Goal: Task Accomplishment & Management: Use online tool/utility

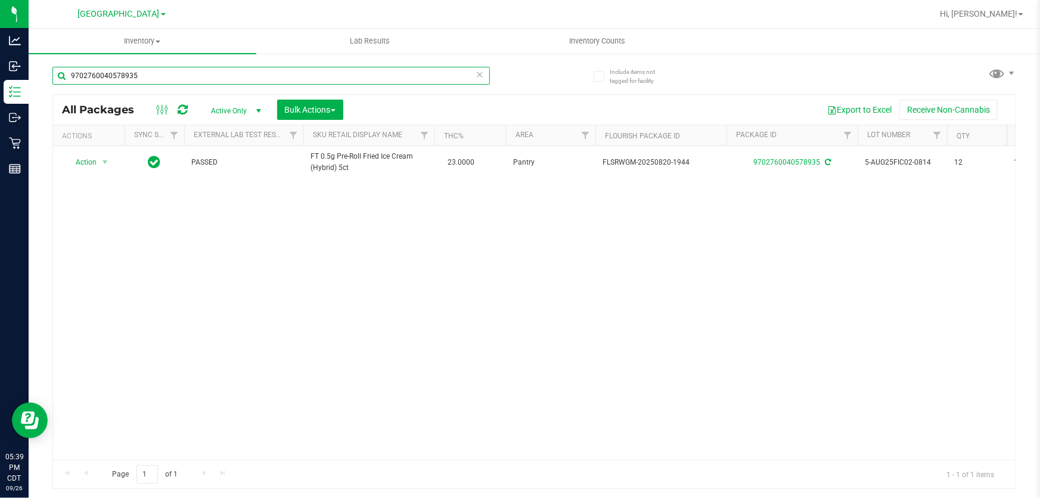
drag, startPoint x: 153, startPoint y: 77, endPoint x: 29, endPoint y: 63, distance: 124.8
click at [29, 63] on div "Include items not tagged for facility 9702760040578935 All Packages Active Only…" at bounding box center [535, 234] width 1012 height 364
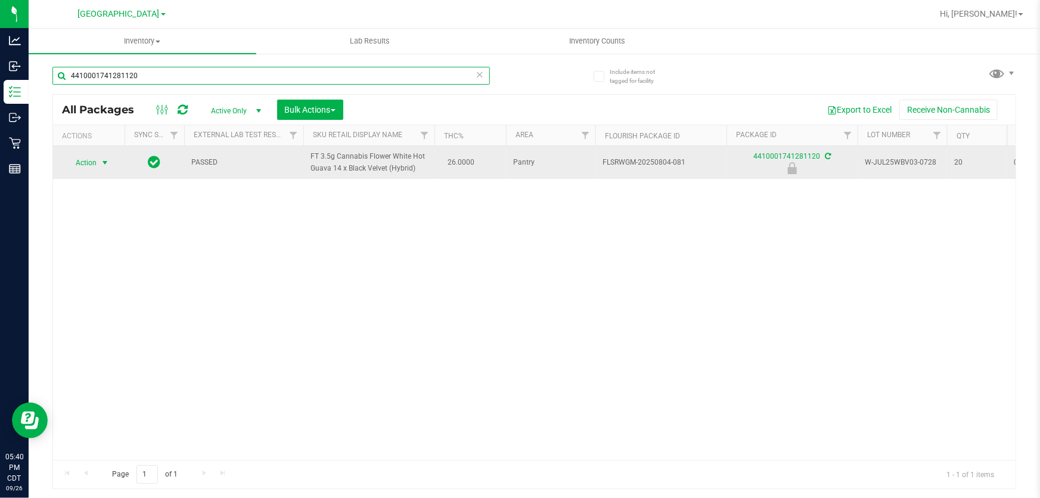
type input "4410001741281120"
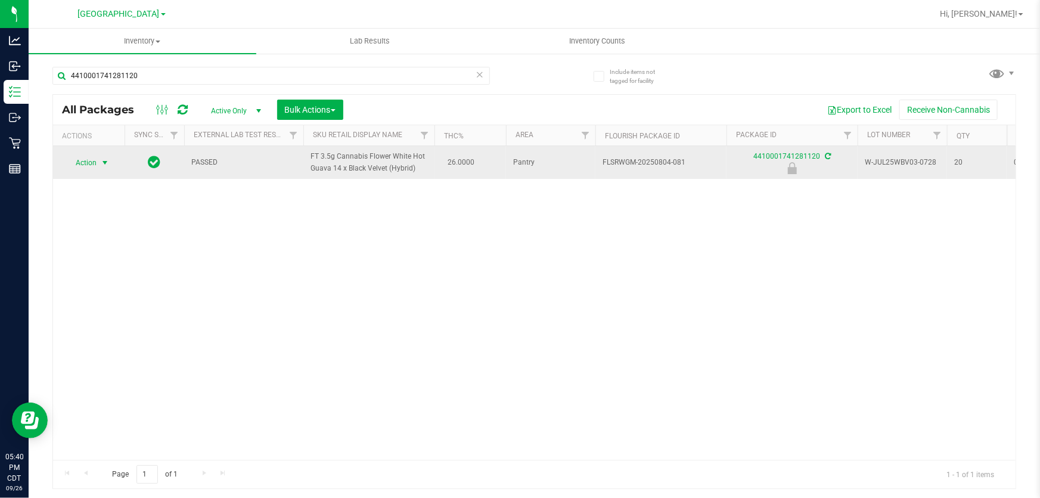
click at [85, 162] on span "Action" at bounding box center [81, 162] width 32 height 17
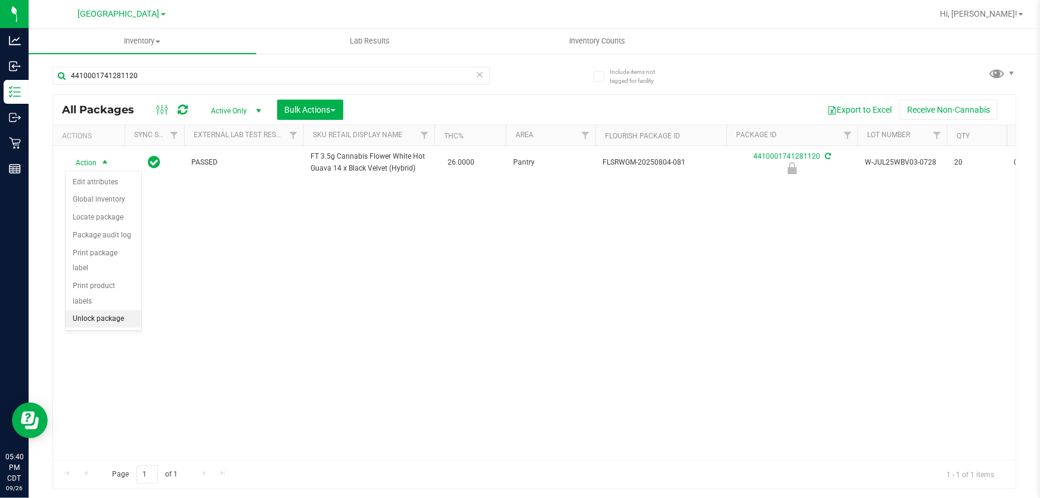
click at [117, 310] on li "Unlock package" at bounding box center [104, 319] width 76 height 18
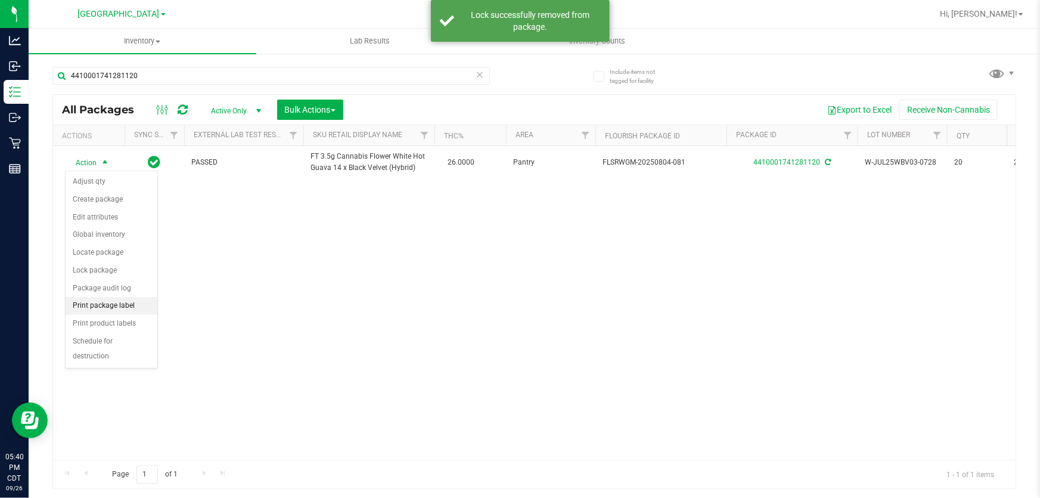
click at [106, 305] on li "Print package label" at bounding box center [112, 306] width 92 height 18
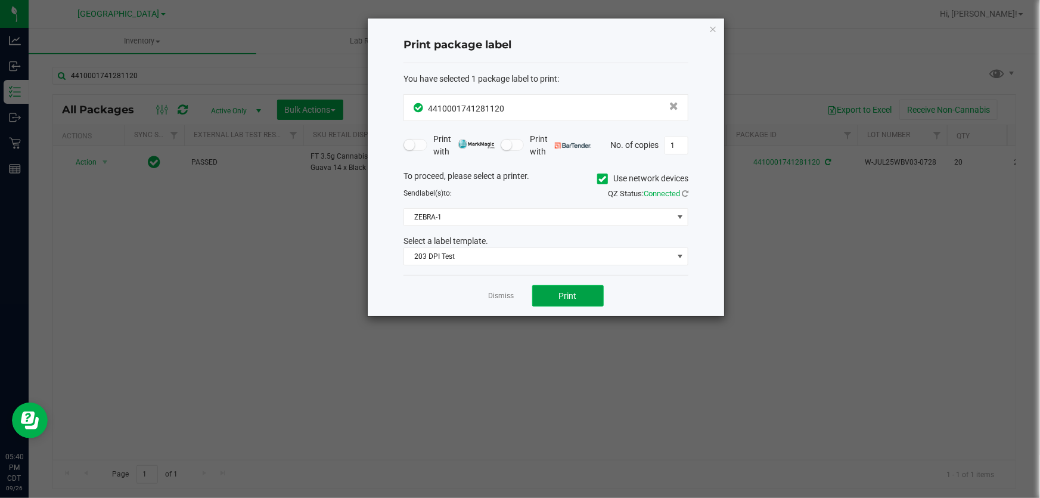
click at [558, 286] on button "Print" at bounding box center [568, 295] width 72 height 21
